Goal: Task Accomplishment & Management: Manage account settings

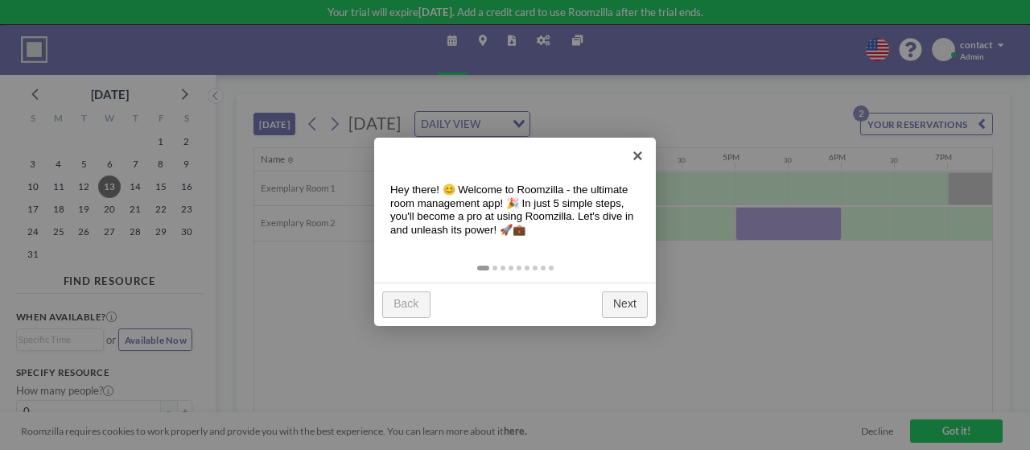
scroll to position [0, 1568]
click at [631, 305] on link "Next" at bounding box center [625, 304] width 46 height 27
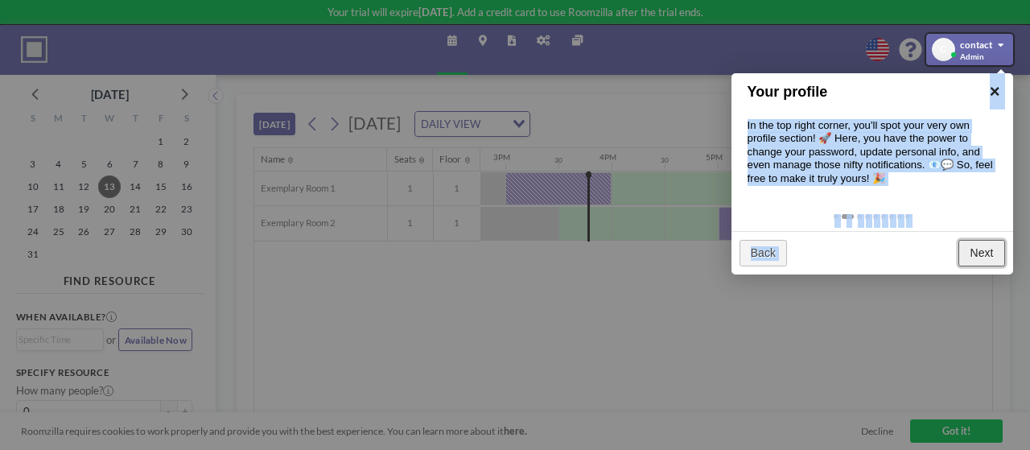
drag, startPoint x: 965, startPoint y: 256, endPoint x: 993, endPoint y: 88, distance: 170.3
click at [993, 88] on div "Your profile × In the top right corner, you'll spot your very own profile secti…" at bounding box center [872, 173] width 282 height 201
click at [993, 88] on link "×" at bounding box center [994, 91] width 36 height 36
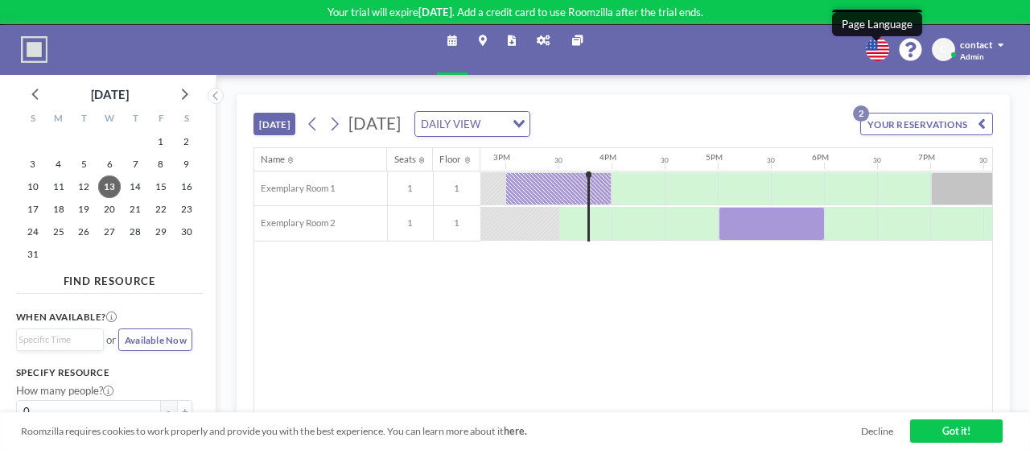
click at [872, 51] on icon at bounding box center [876, 49] width 23 height 23
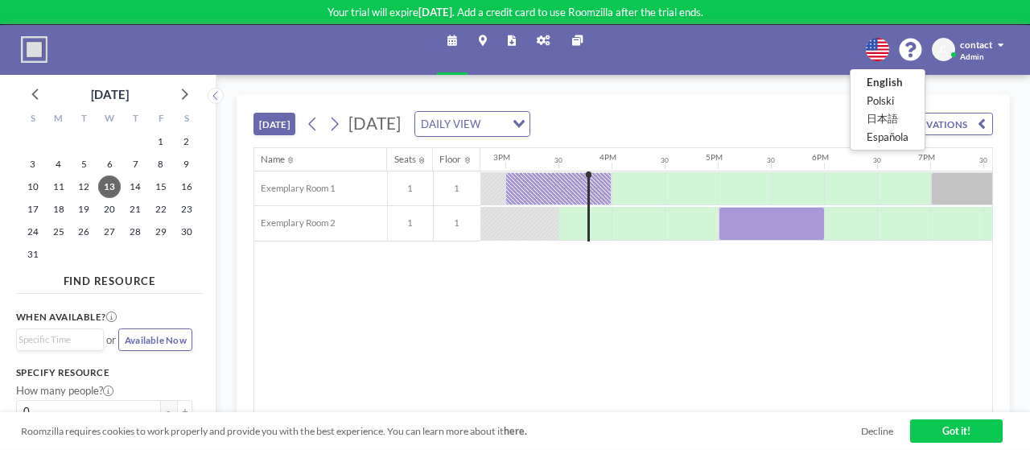
click at [812, 34] on div at bounding box center [515, 225] width 1030 height 450
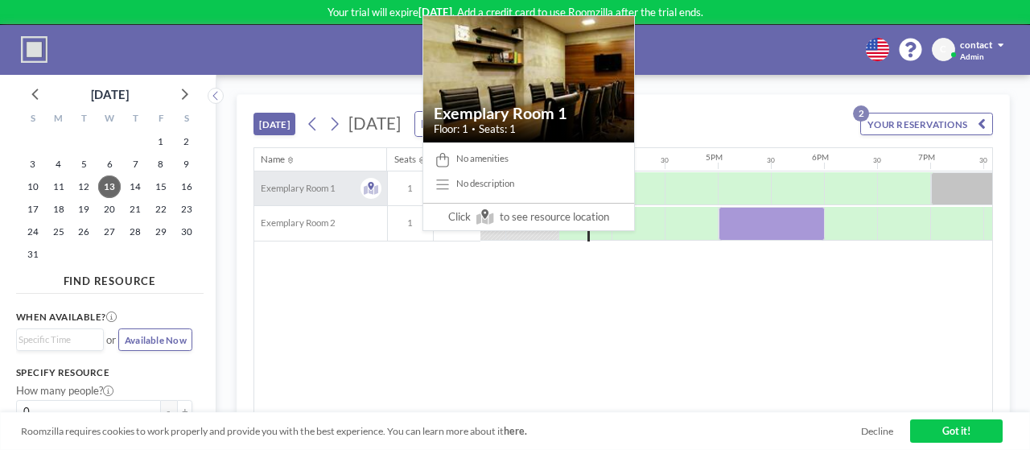
click at [312, 187] on span "Exemplary Room 1" at bounding box center [294, 188] width 81 height 11
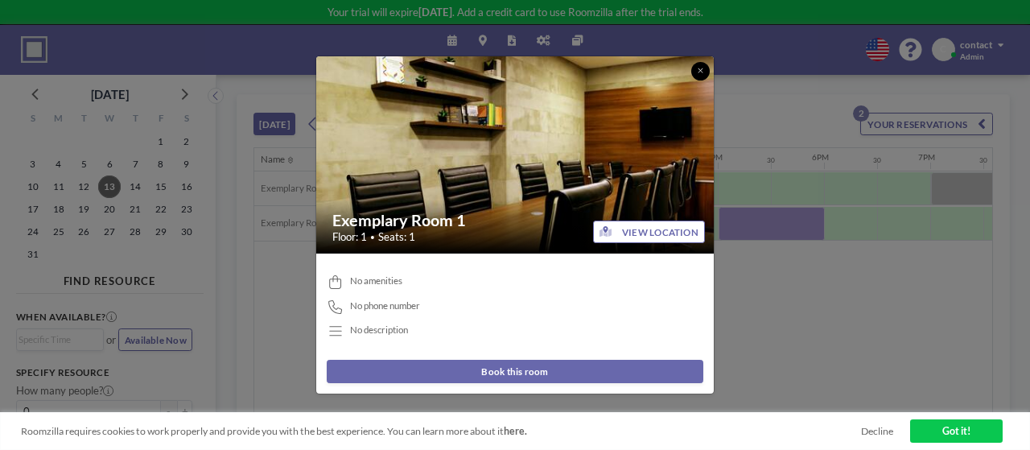
click at [700, 71] on icon at bounding box center [699, 70] width 5 height 5
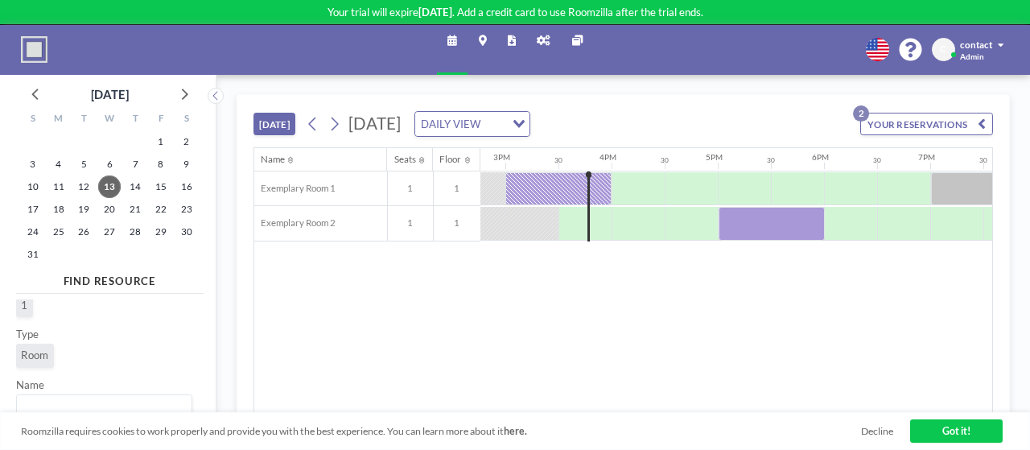
scroll to position [0, 0]
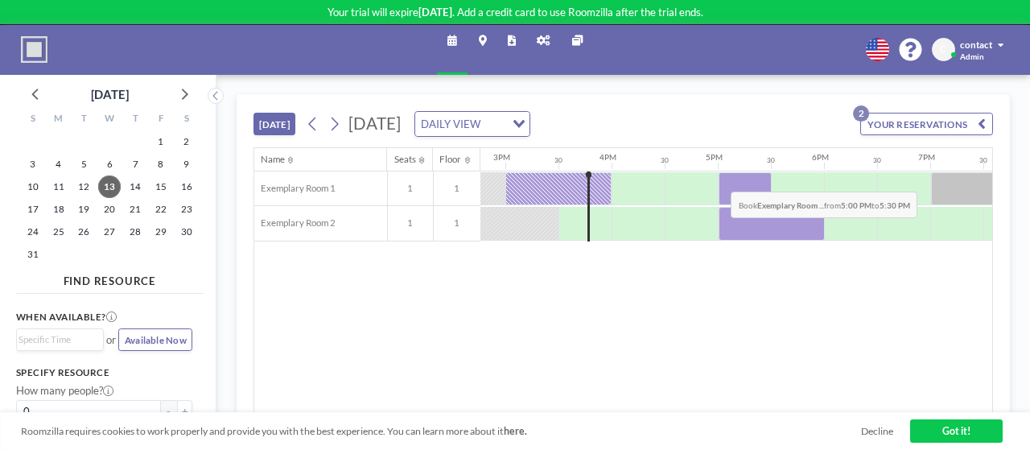
click at [718, 178] on div at bounding box center [744, 188] width 53 height 33
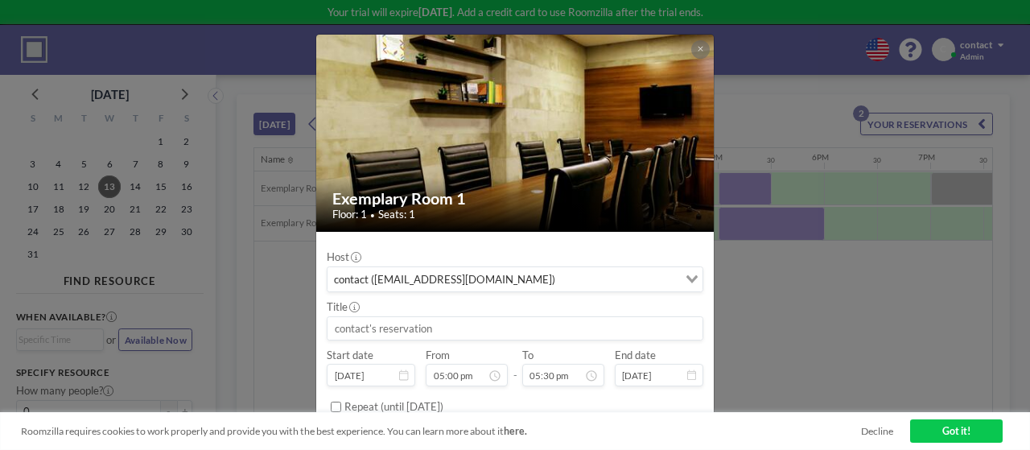
scroll to position [45, 0]
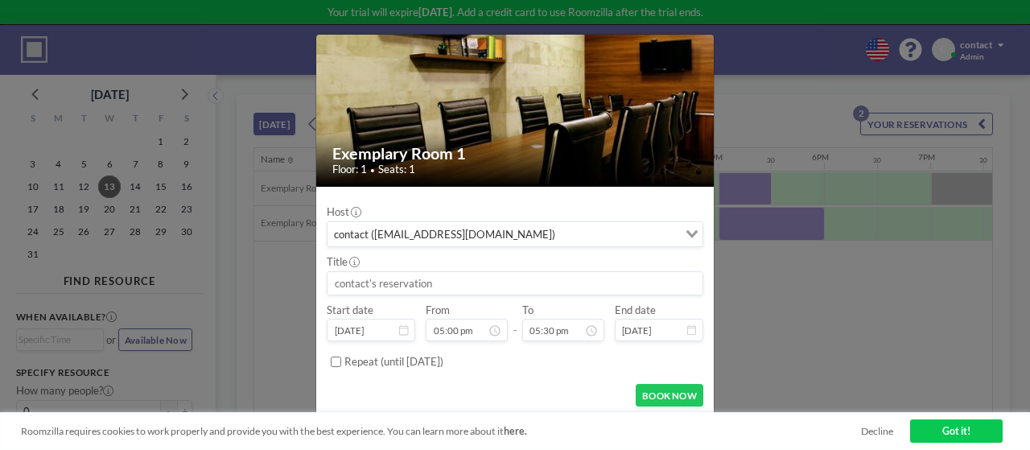
click at [808, 339] on div "Exemplary Room 1 Floor: 1 • Seats: 1 Host contact ([EMAIL_ADDRESS][DOMAIN_NAME]…" at bounding box center [515, 225] width 1030 height 450
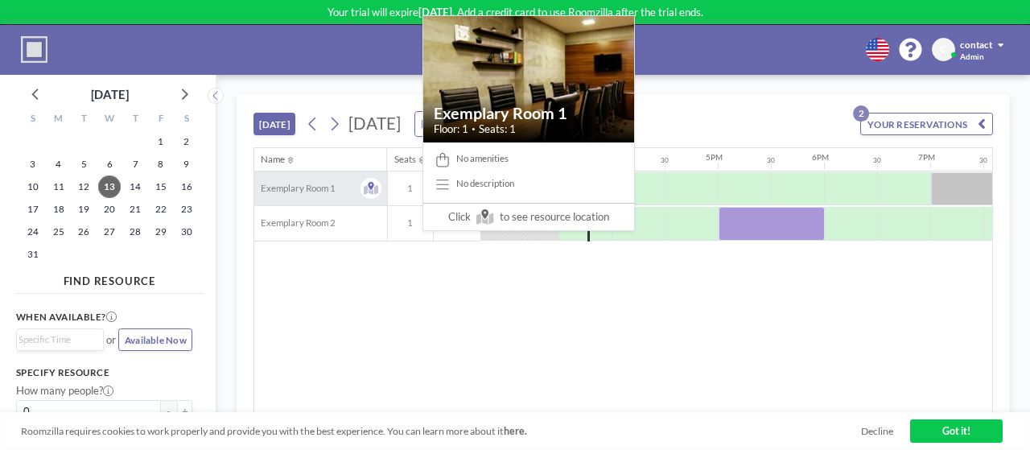
click at [308, 179] on div "Exemplary Room 1" at bounding box center [320, 188] width 133 height 34
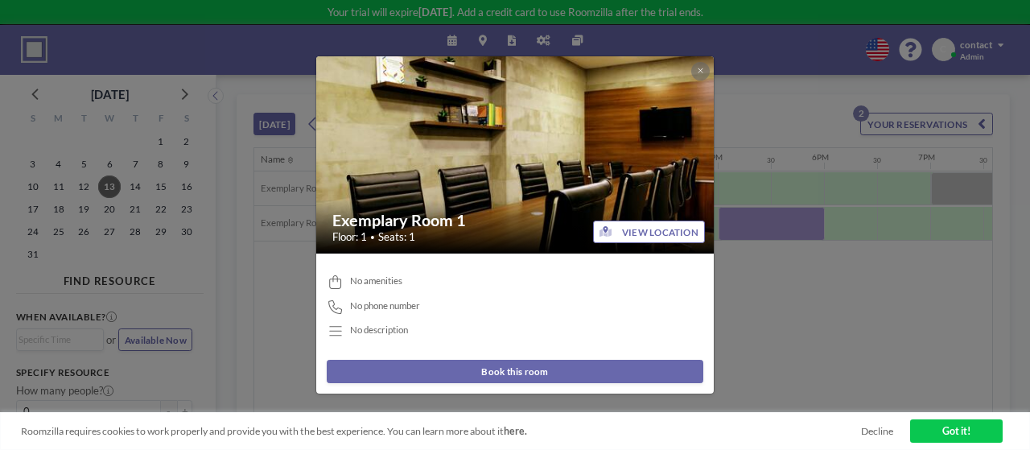
click at [822, 317] on div "Exemplary Room 1 Floor: 1 • Seats: 1 VIEW LOCATION No amenities No phone number…" at bounding box center [515, 225] width 1030 height 450
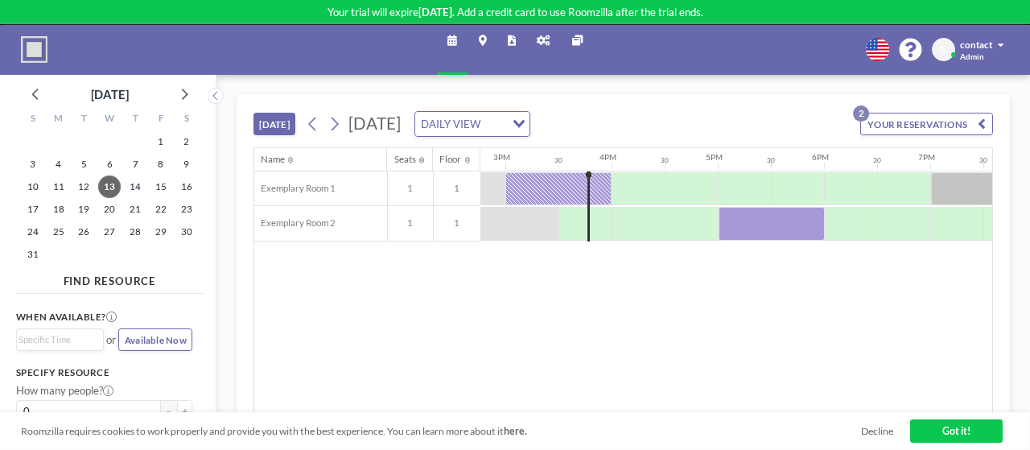
click at [545, 41] on icon at bounding box center [543, 40] width 14 height 10
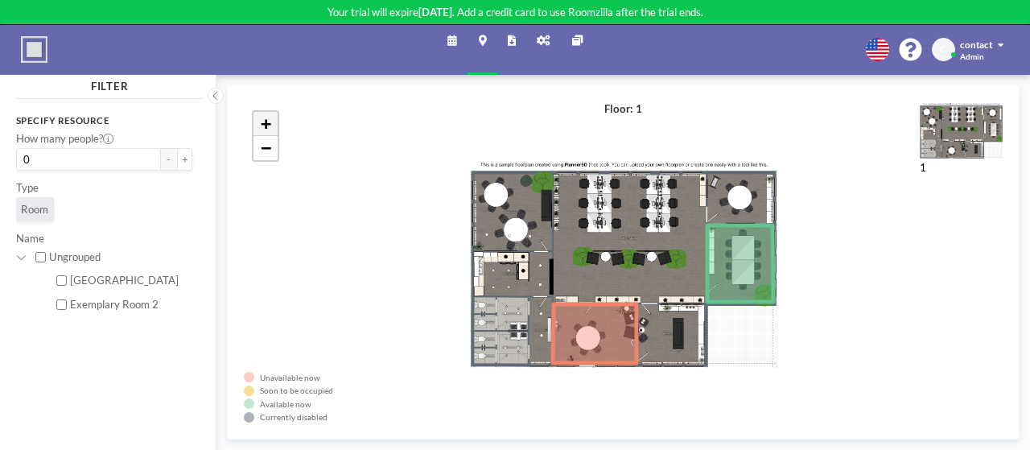
click at [269, 122] on span "+" at bounding box center [266, 123] width 10 height 20
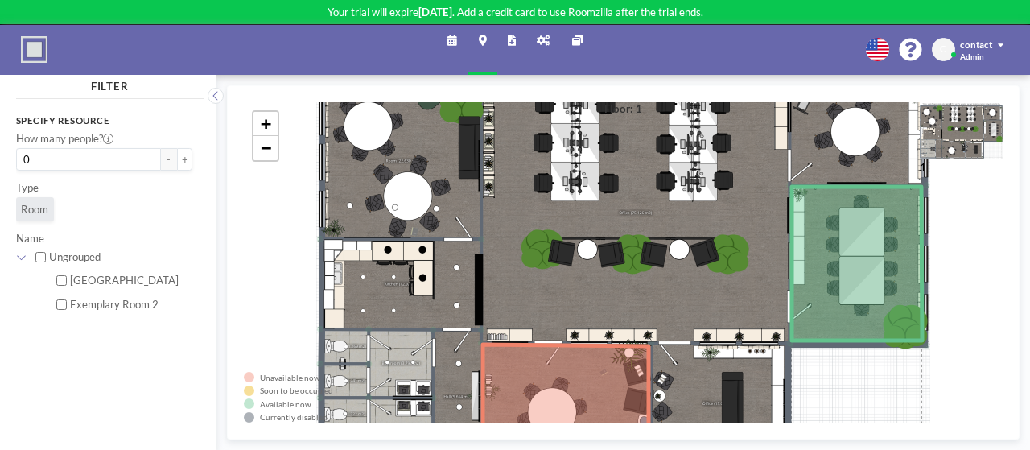
click at [382, 200] on div "+ −" at bounding box center [623, 262] width 758 height 320
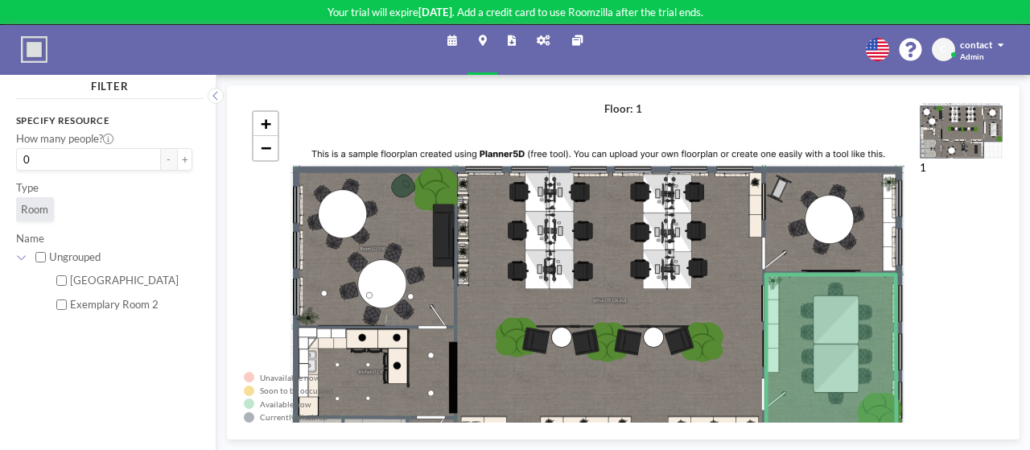
drag, startPoint x: 383, startPoint y: 154, endPoint x: 357, endPoint y: 244, distance: 92.9
click at [357, 244] on div "+ −" at bounding box center [623, 262] width 758 height 320
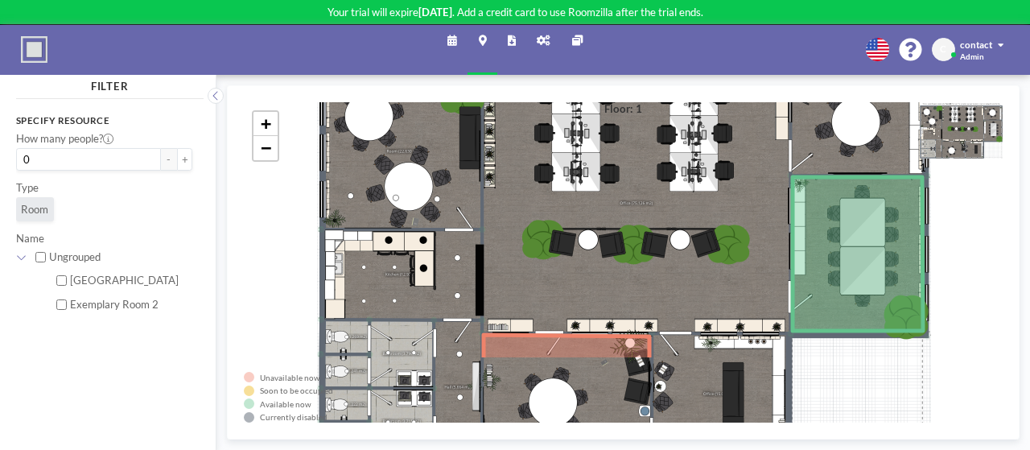
drag, startPoint x: 419, startPoint y: 218, endPoint x: 446, endPoint y: 126, distance: 95.7
click at [446, 126] on div "+ −" at bounding box center [623, 262] width 758 height 320
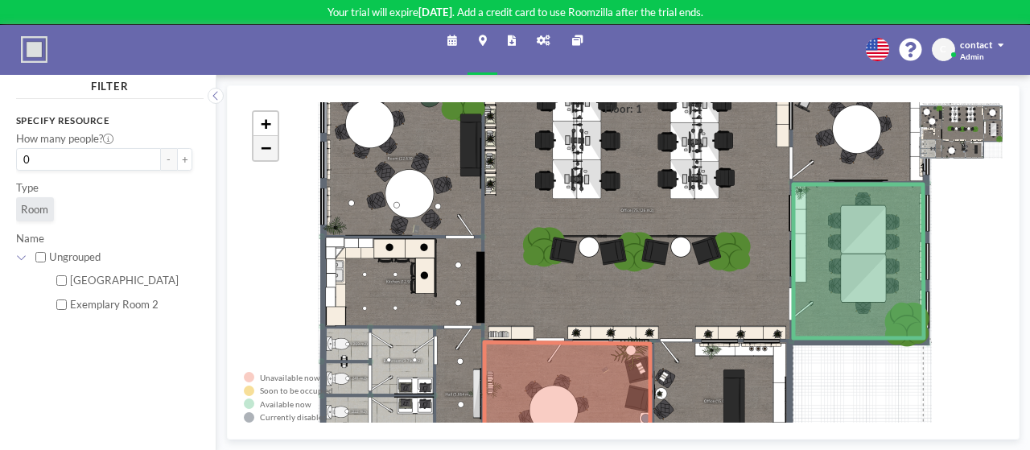
click at [269, 143] on span "−" at bounding box center [266, 148] width 10 height 20
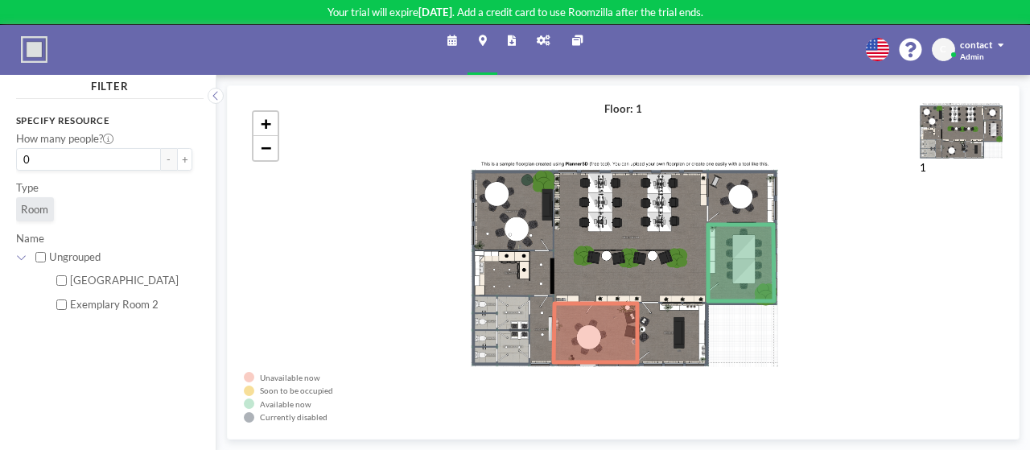
click at [41, 260] on input "Ungrouped" at bounding box center [40, 257] width 10 height 10
checkbox input "true"
click at [38, 253] on input "Ungrouped" at bounding box center [40, 257] width 10 height 10
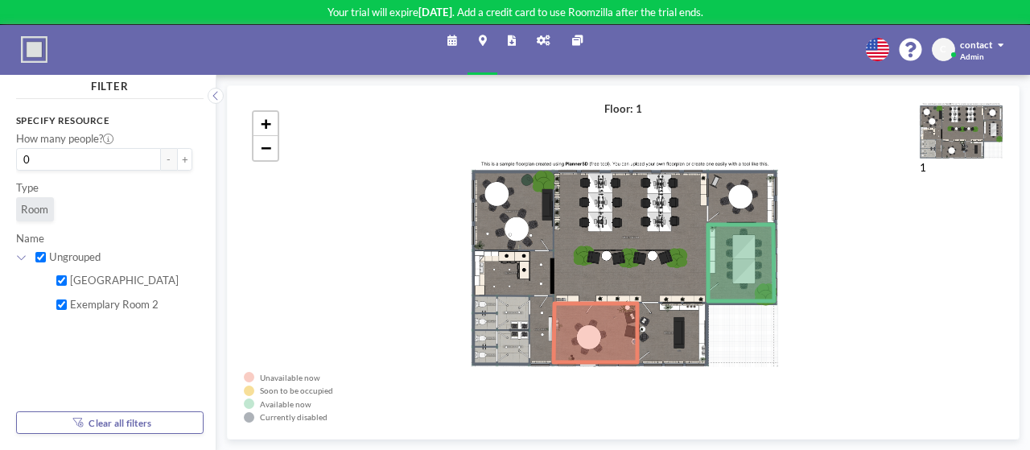
checkbox input "false"
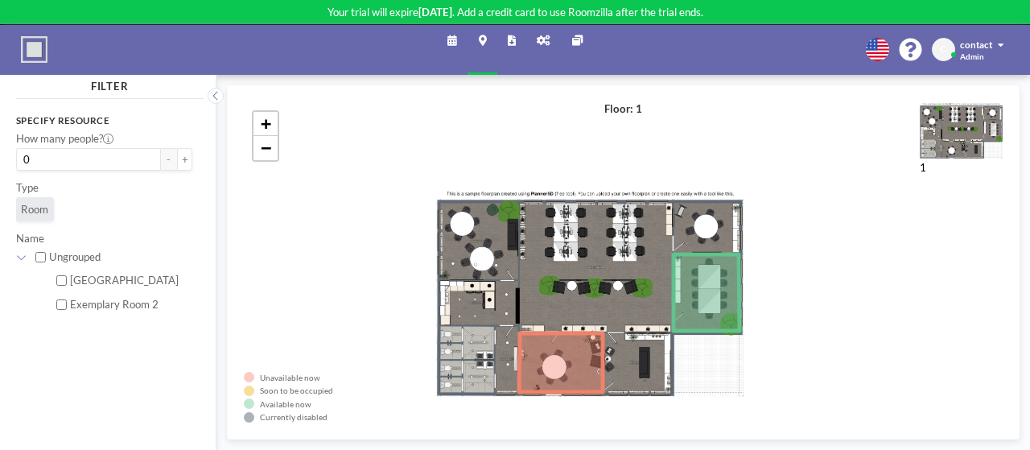
drag, startPoint x: 675, startPoint y: 212, endPoint x: 640, endPoint y: 242, distance: 45.6
click at [640, 242] on div "+ −" at bounding box center [623, 262] width 758 height 320
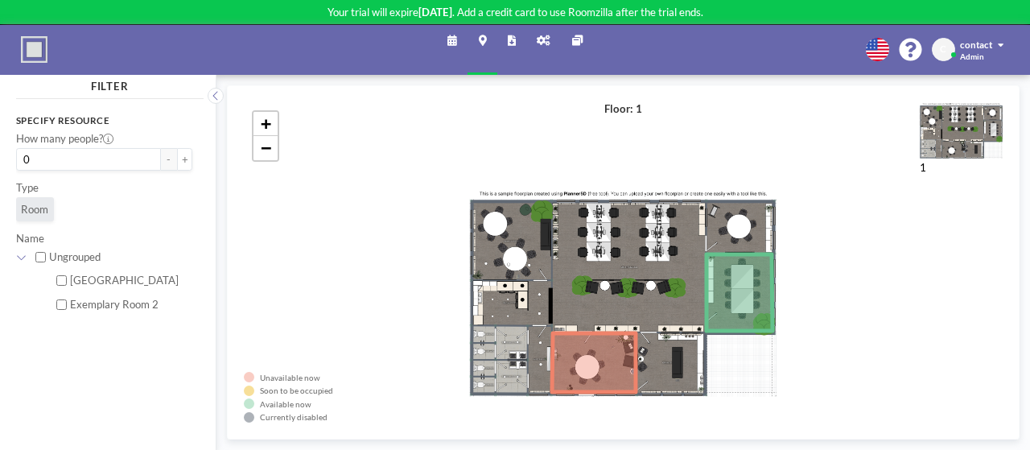
click at [783, 307] on div "+ −" at bounding box center [623, 262] width 758 height 320
click at [761, 308] on icon at bounding box center [739, 292] width 66 height 76
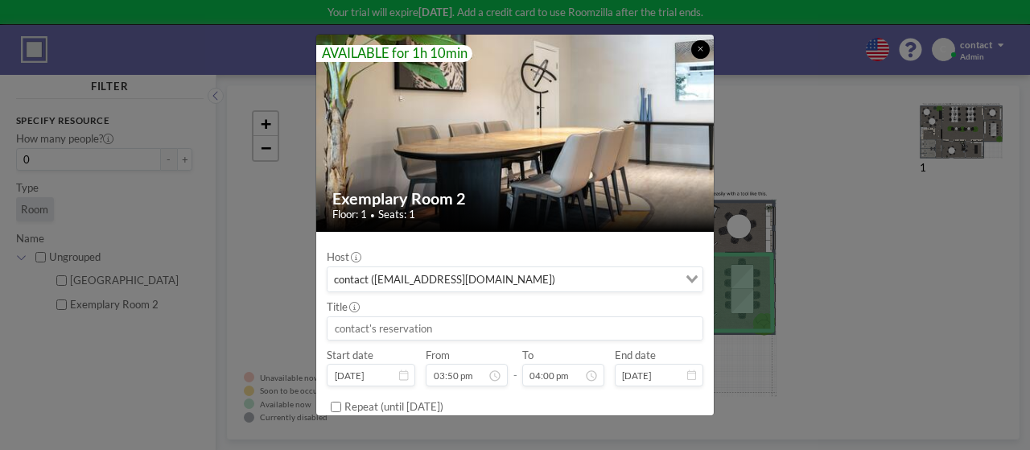
click at [695, 51] on button at bounding box center [700, 49] width 18 height 18
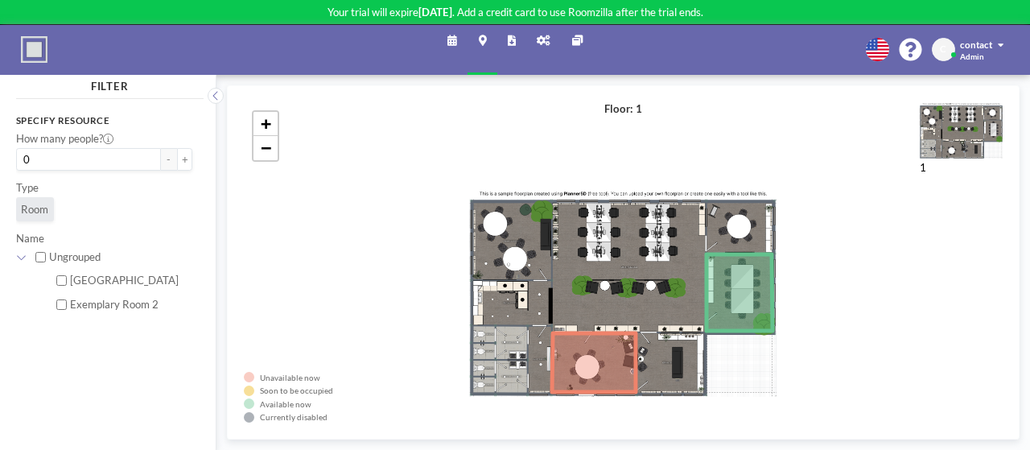
click at [603, 346] on icon at bounding box center [594, 362] width 84 height 59
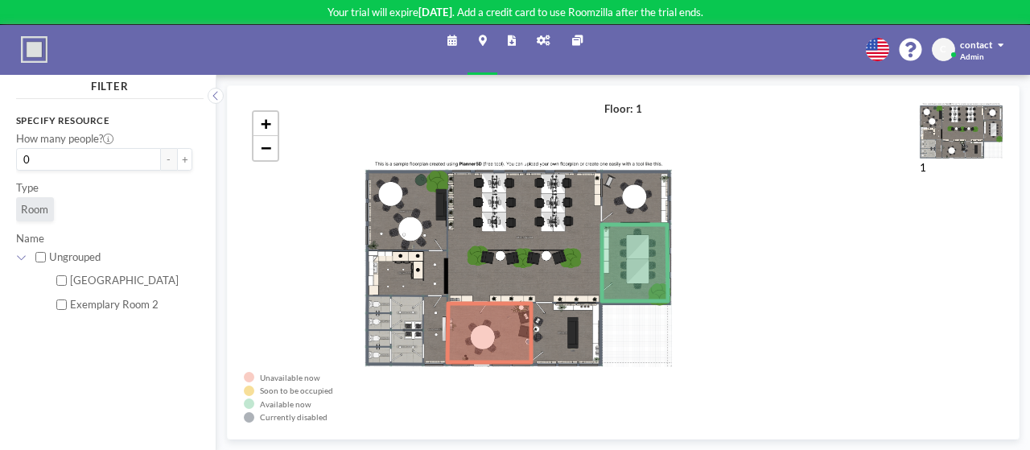
drag, startPoint x: 568, startPoint y: 127, endPoint x: 475, endPoint y: 94, distance: 98.2
click at [475, 94] on div "Unavailable now Soon to be occupied Available now Currently disabled 1 Floor: 1…" at bounding box center [622, 262] width 791 height 354
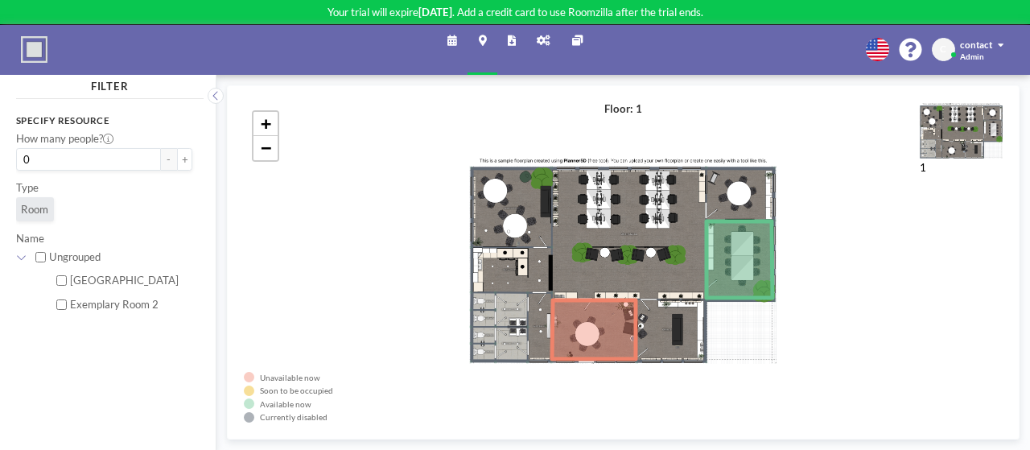
click at [454, 47] on link "Schedule" at bounding box center [452, 50] width 31 height 50
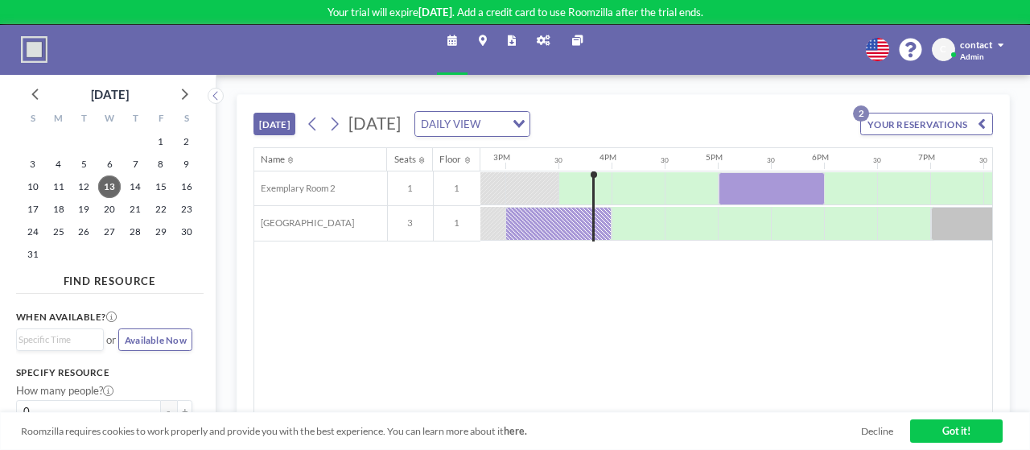
click at [997, 46] on span at bounding box center [1000, 45] width 6 height 10
click at [832, 69] on div "Schedule Maps Reports Admin panel Other sites English Polski 日本語 Española C con…" at bounding box center [515, 50] width 1030 height 50
click at [779, 68] on div "Schedule Maps Reports Admin panel Other sites English Polski 日本語 Española C con…" at bounding box center [515, 50] width 1030 height 50
click at [750, 112] on div "TODAY Wednesday, August 13, 2025 DAILY VIEW Loading... YOUR RESERVATIONS 2" at bounding box center [623, 121] width 740 height 52
click at [822, 78] on div "TODAY Wednesday, August 13, 2025 DAILY VIEW Loading... YOUR RESERVATIONS 2 Name…" at bounding box center [622, 262] width 813 height 375
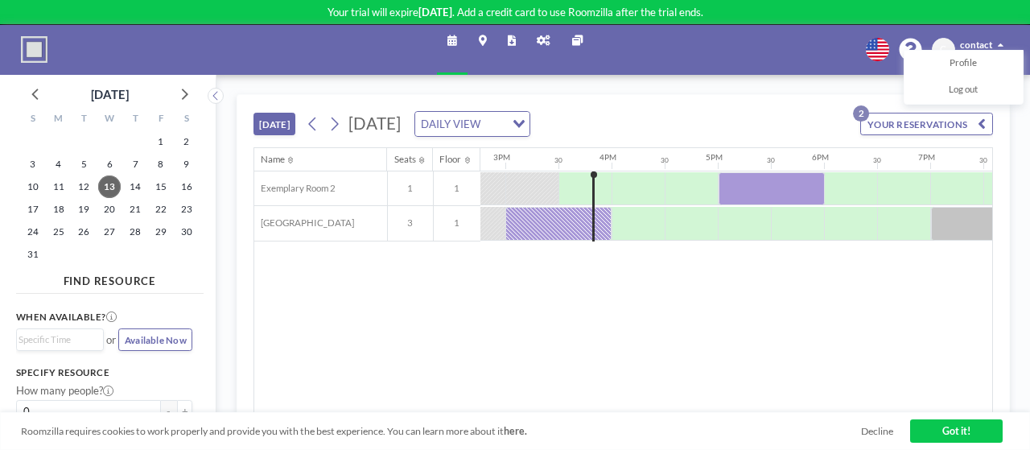
click at [976, 39] on span "contact" at bounding box center [976, 44] width 32 height 10
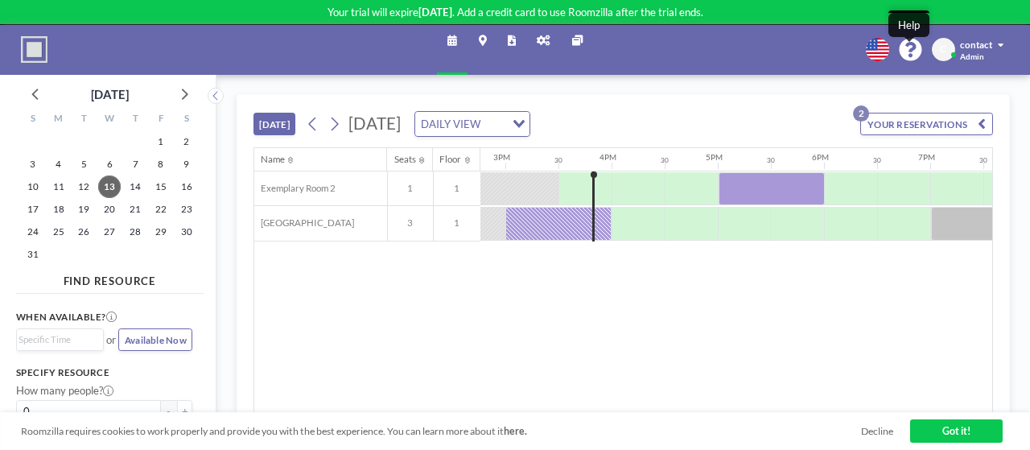
click at [903, 46] on icon at bounding box center [909, 50] width 23 height 23
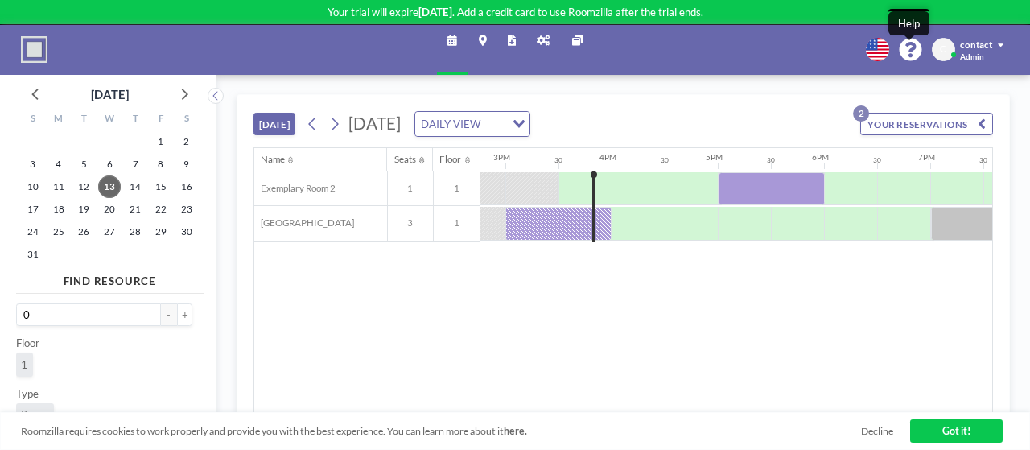
scroll to position [156, 0]
click at [947, 437] on link "Got it!" at bounding box center [956, 430] width 93 height 23
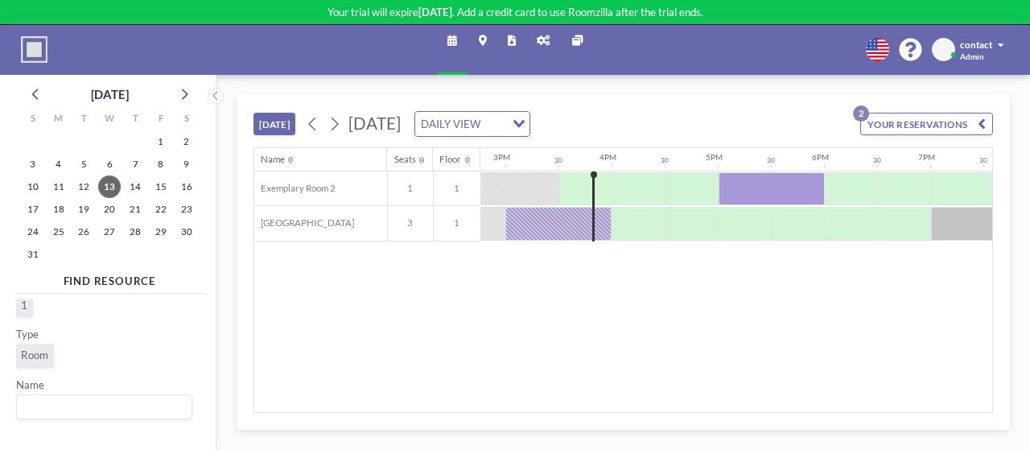
click at [27, 51] on img at bounding box center [34, 49] width 27 height 27
click at [907, 129] on button "YOUR RESERVATIONS 2" at bounding box center [926, 124] width 133 height 23
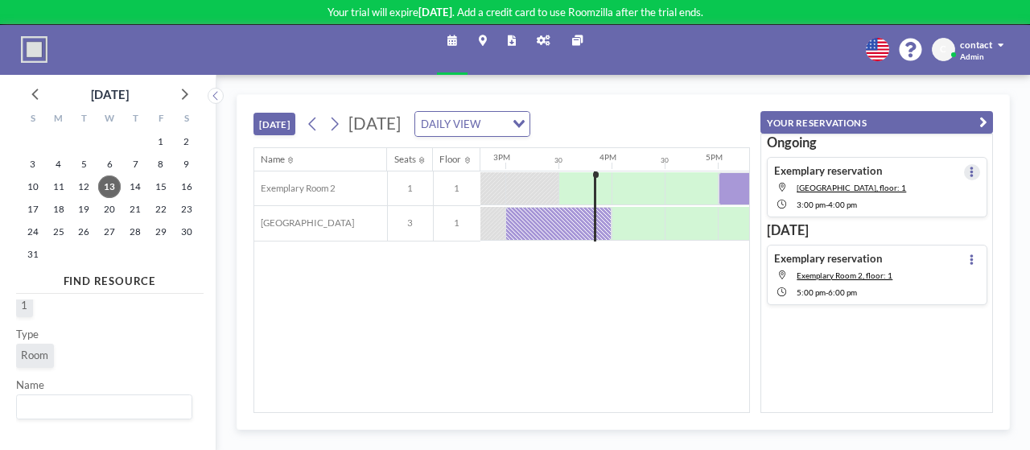
click at [970, 168] on icon at bounding box center [971, 171] width 3 height 10
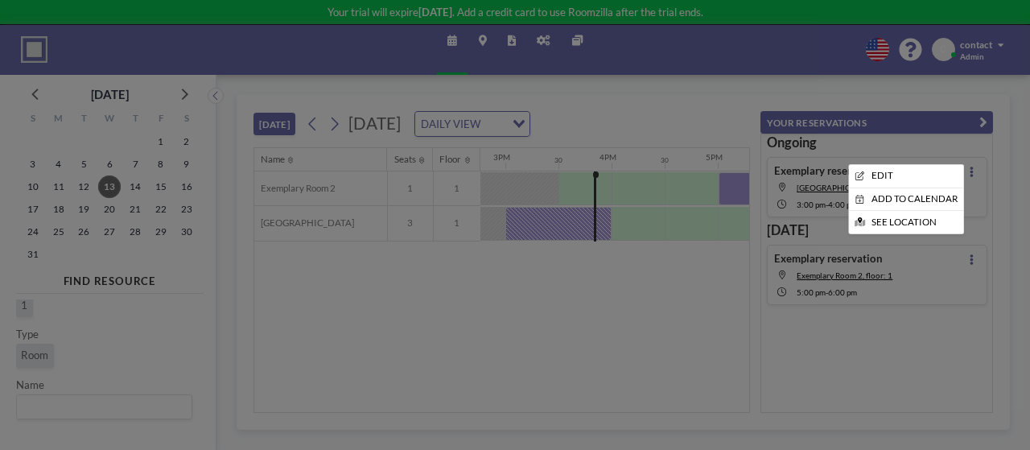
click at [601, 311] on div at bounding box center [515, 225] width 1030 height 450
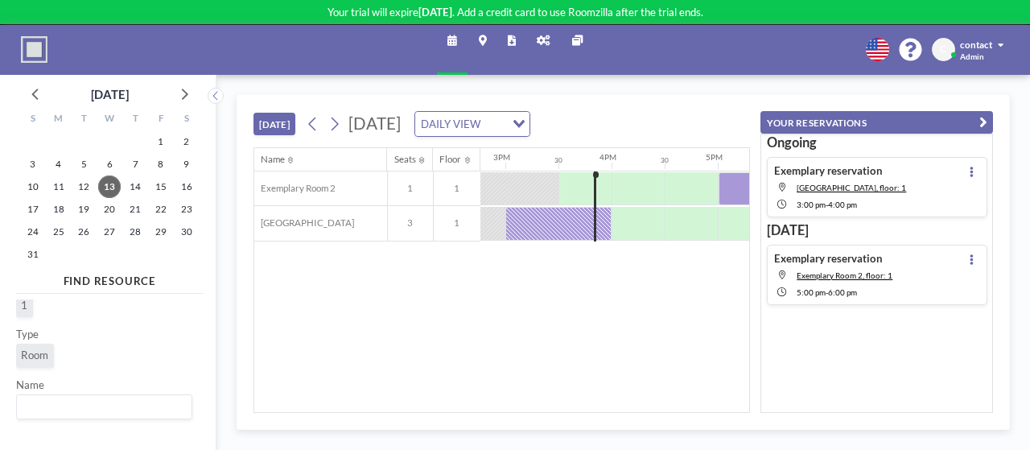
click at [550, 38] on link "Admin panel" at bounding box center [543, 50] width 35 height 50
